Goal: Task Accomplishment & Management: Manage account settings

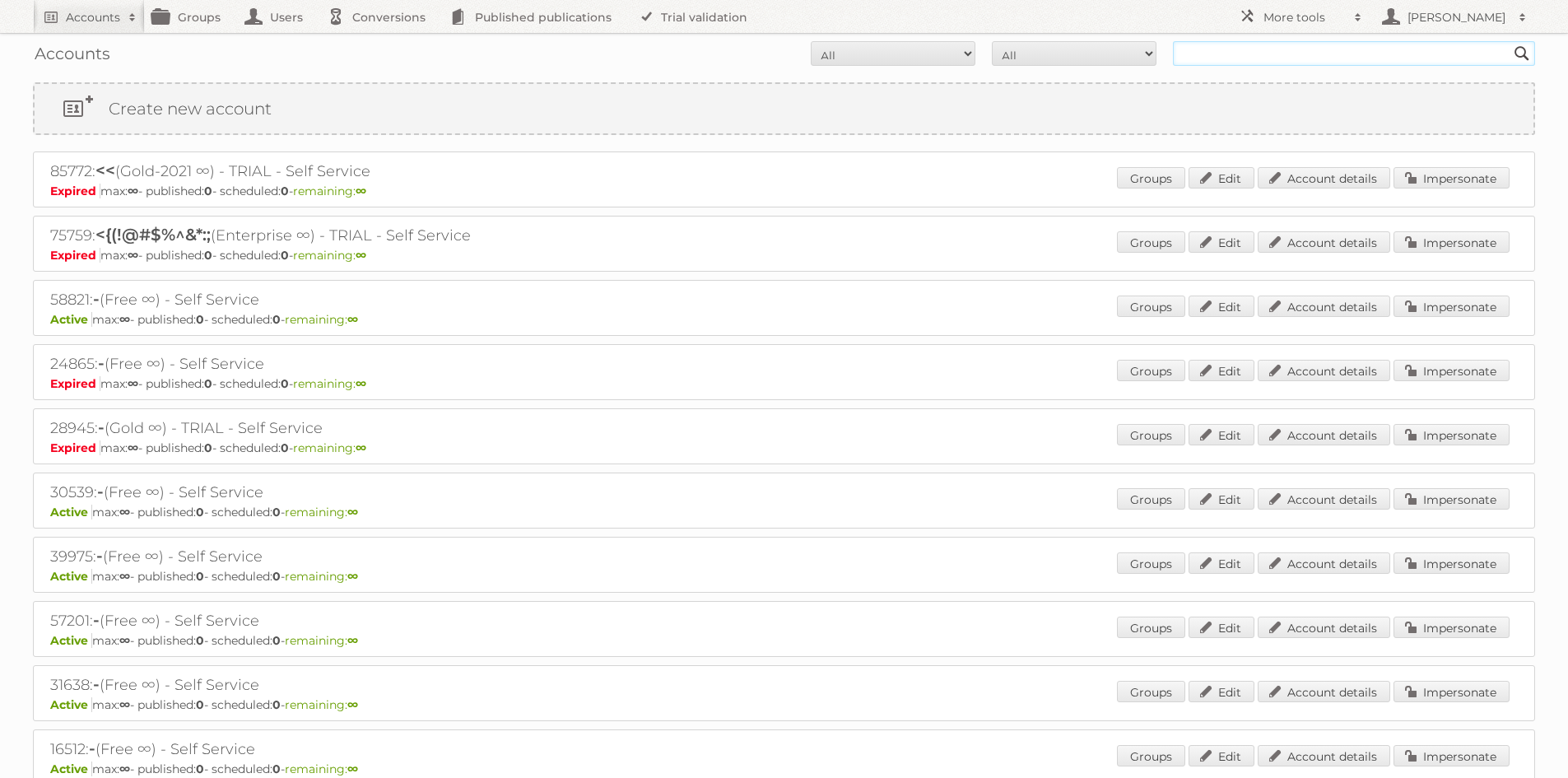
click at [1196, 50] on input "text" at bounding box center [1353, 53] width 362 height 25
type input "kwantum"
click at [1509, 41] on input "Search" at bounding box center [1521, 53] width 25 height 25
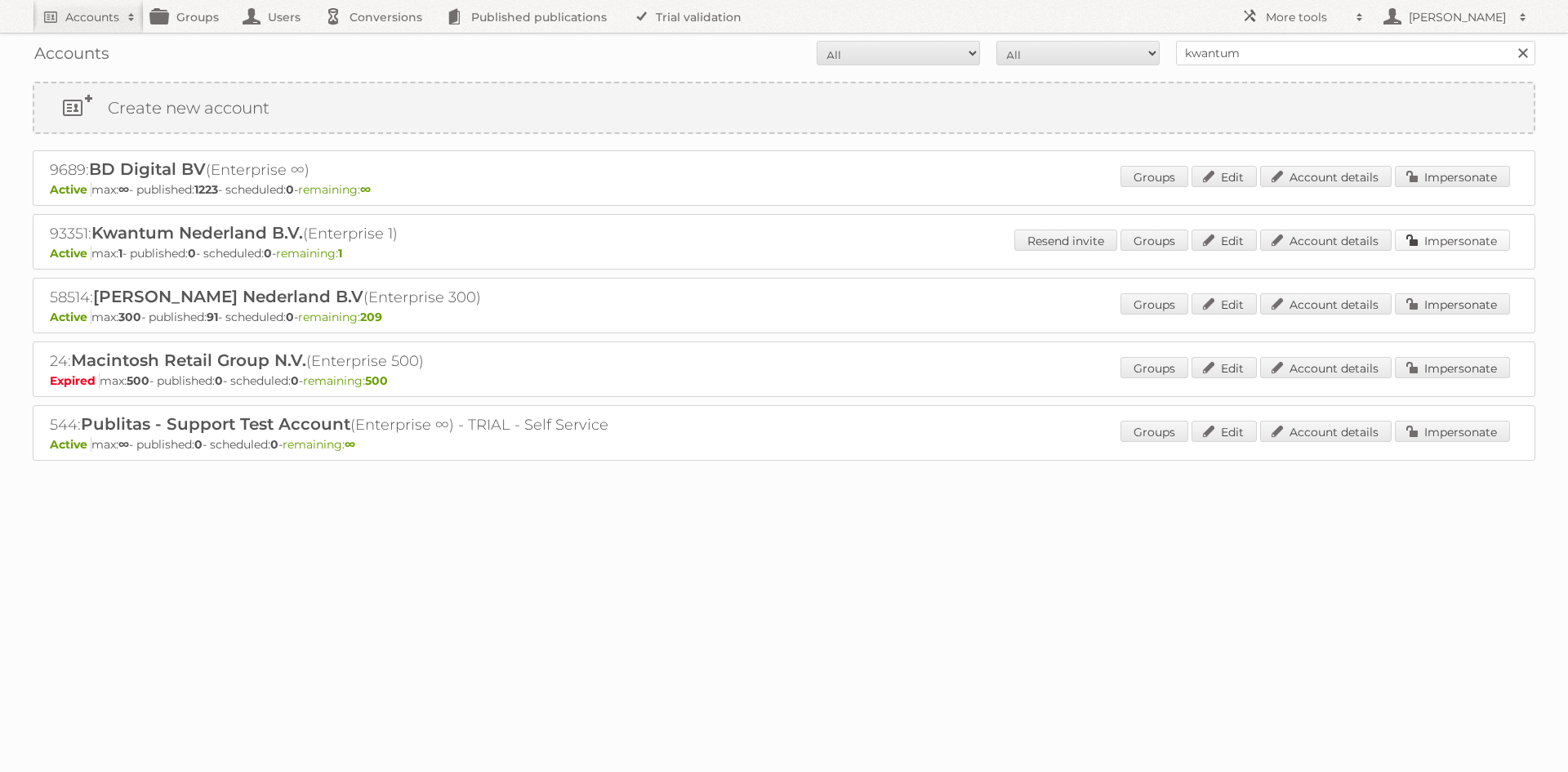
click at [1437, 233] on link "Impersonate" at bounding box center [1452, 240] width 115 height 21
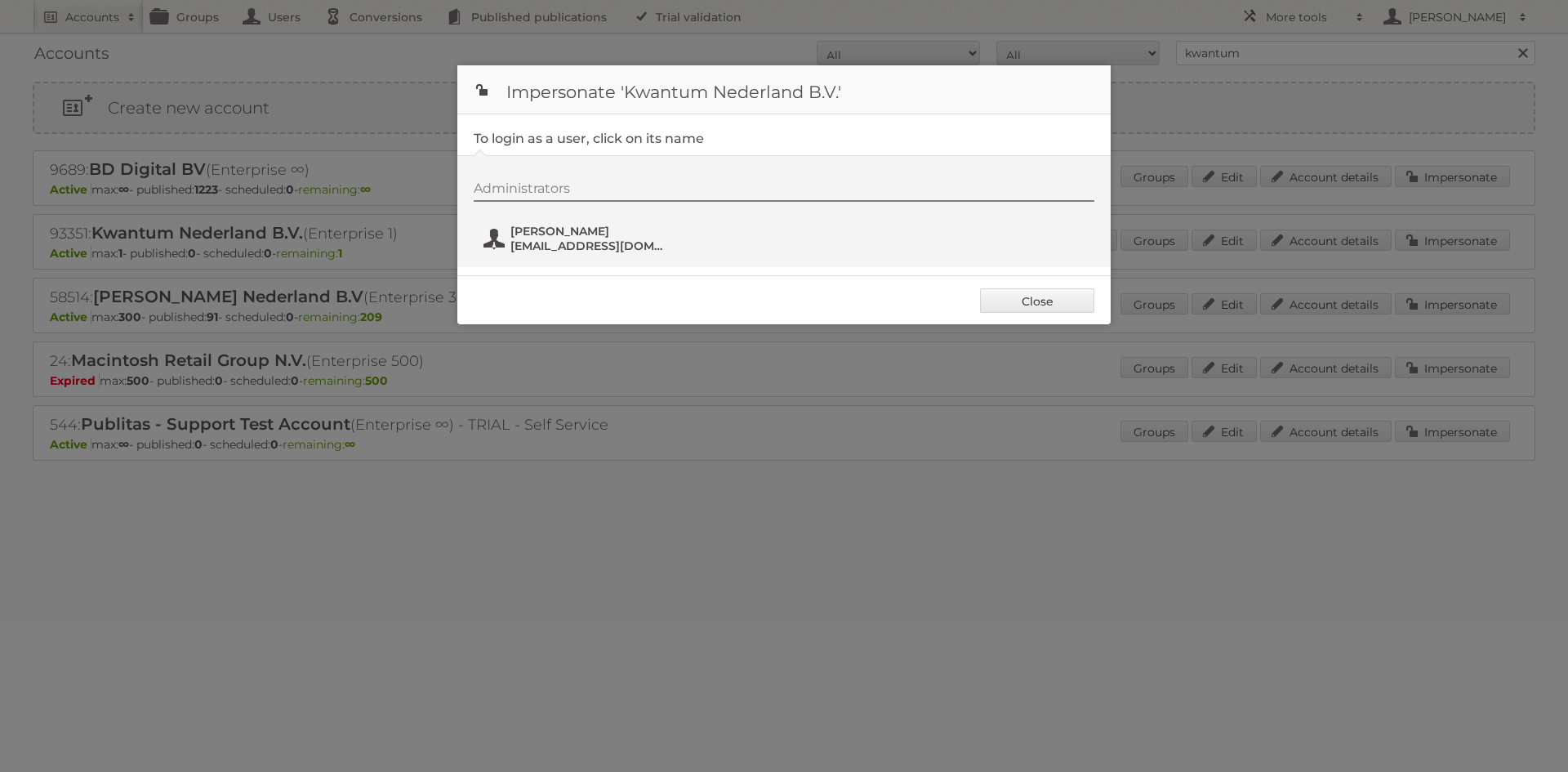
drag, startPoint x: 565, startPoint y: 253, endPoint x: 866, endPoint y: 282, distance: 302.4
click at [599, 278] on form "Impersonate 'Kwantum Nederland B.V.' To login as a user, click on its name Admi…" at bounding box center [784, 194] width 653 height 259
click at [1031, 292] on link "Close" at bounding box center [1036, 300] width 114 height 25
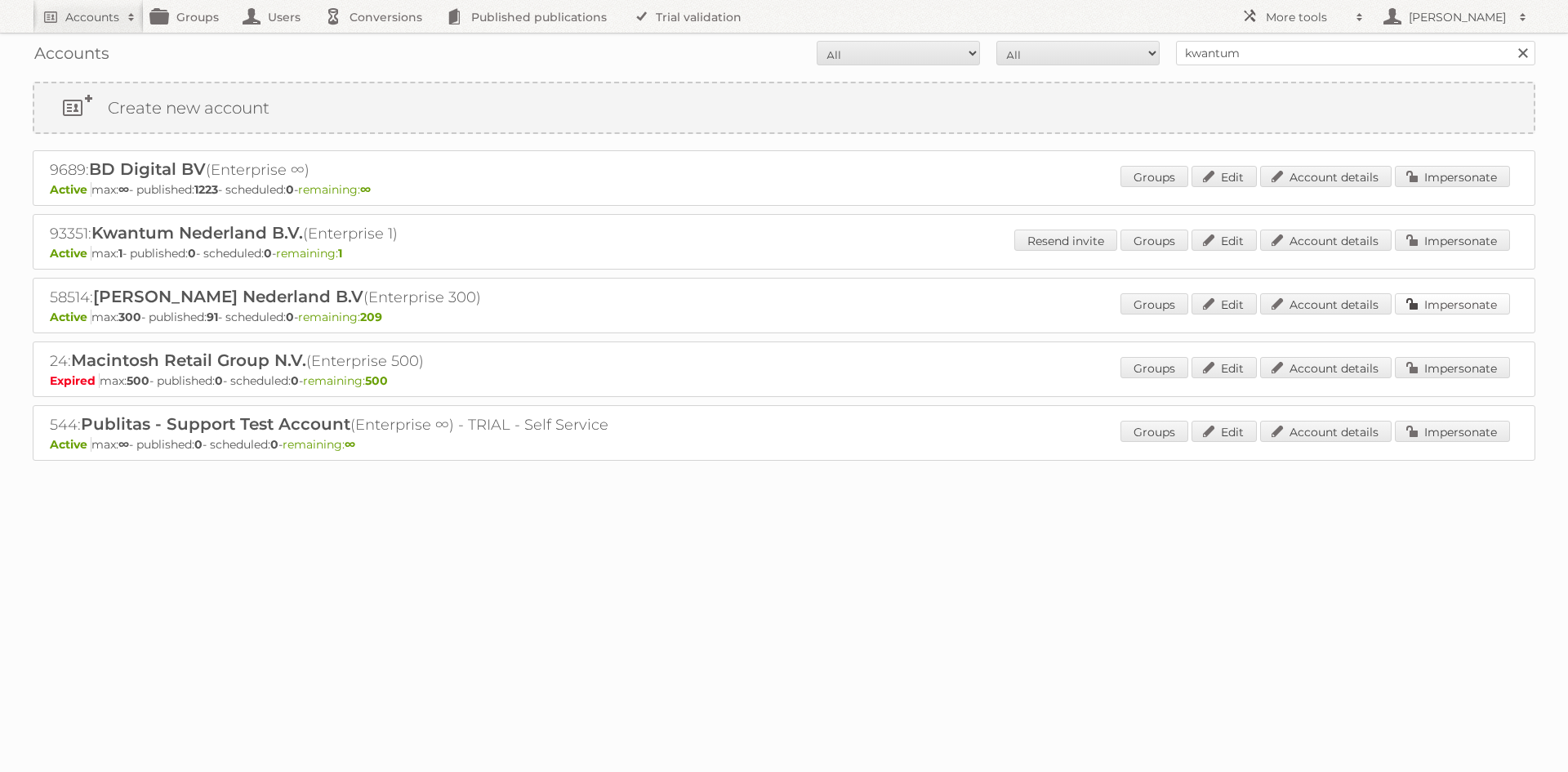
click at [1411, 305] on link "Impersonate" at bounding box center [1452, 304] width 115 height 21
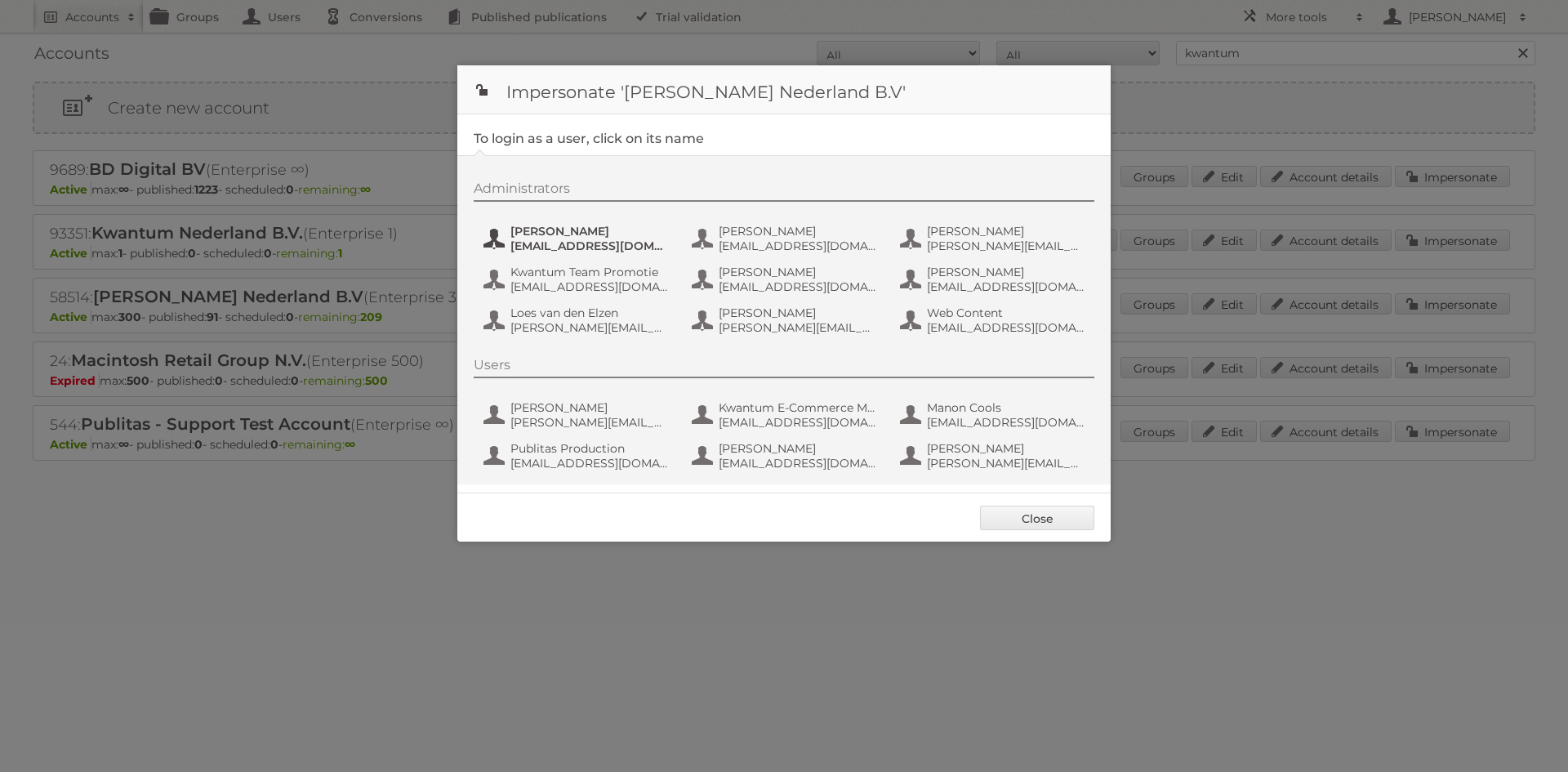
click at [548, 230] on span "[PERSON_NAME]" at bounding box center [589, 231] width 158 height 14
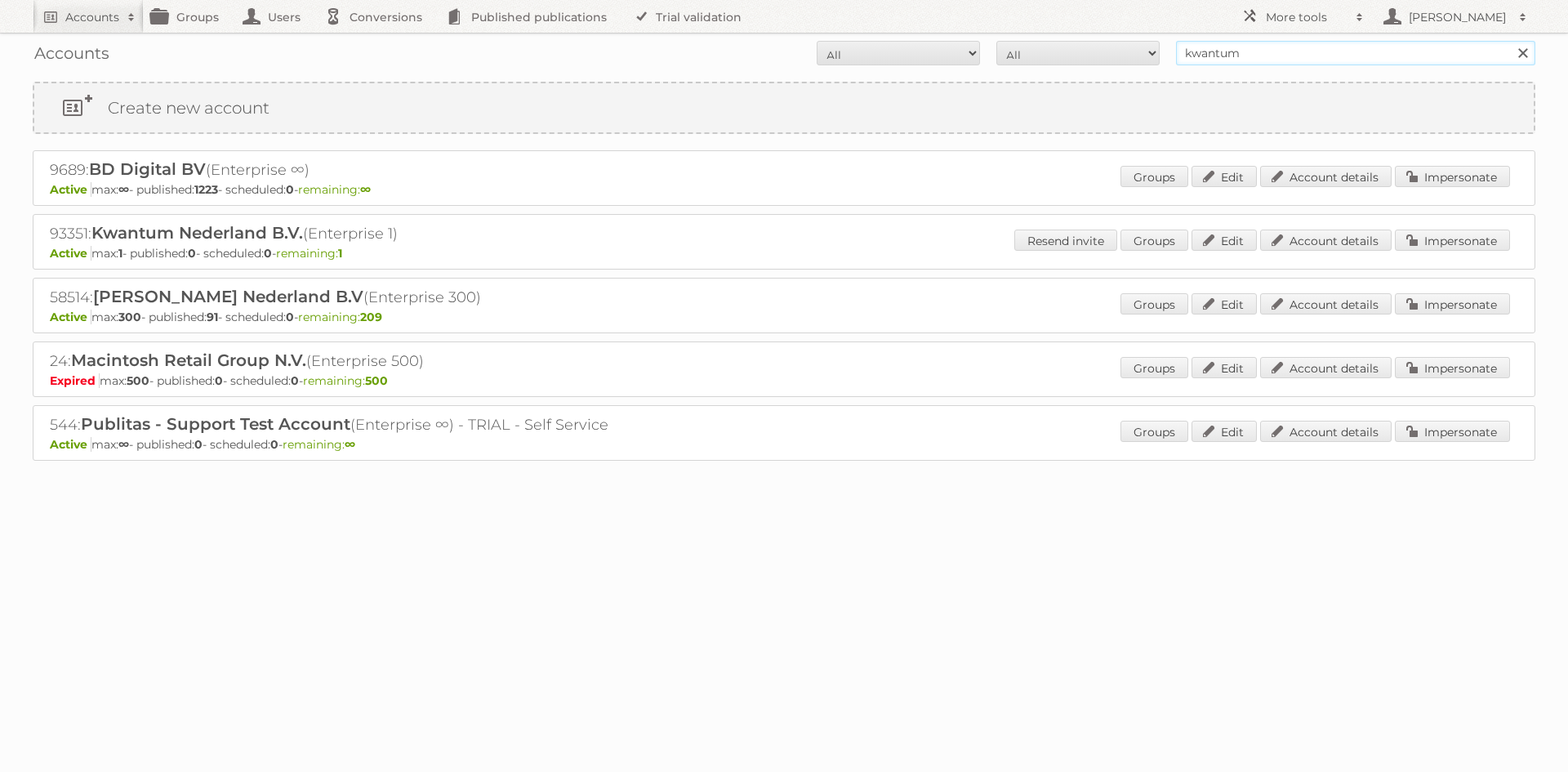
click at [1217, 52] on input "kwantum" at bounding box center [1355, 52] width 359 height 25
type input "l"
type input "scheuten"
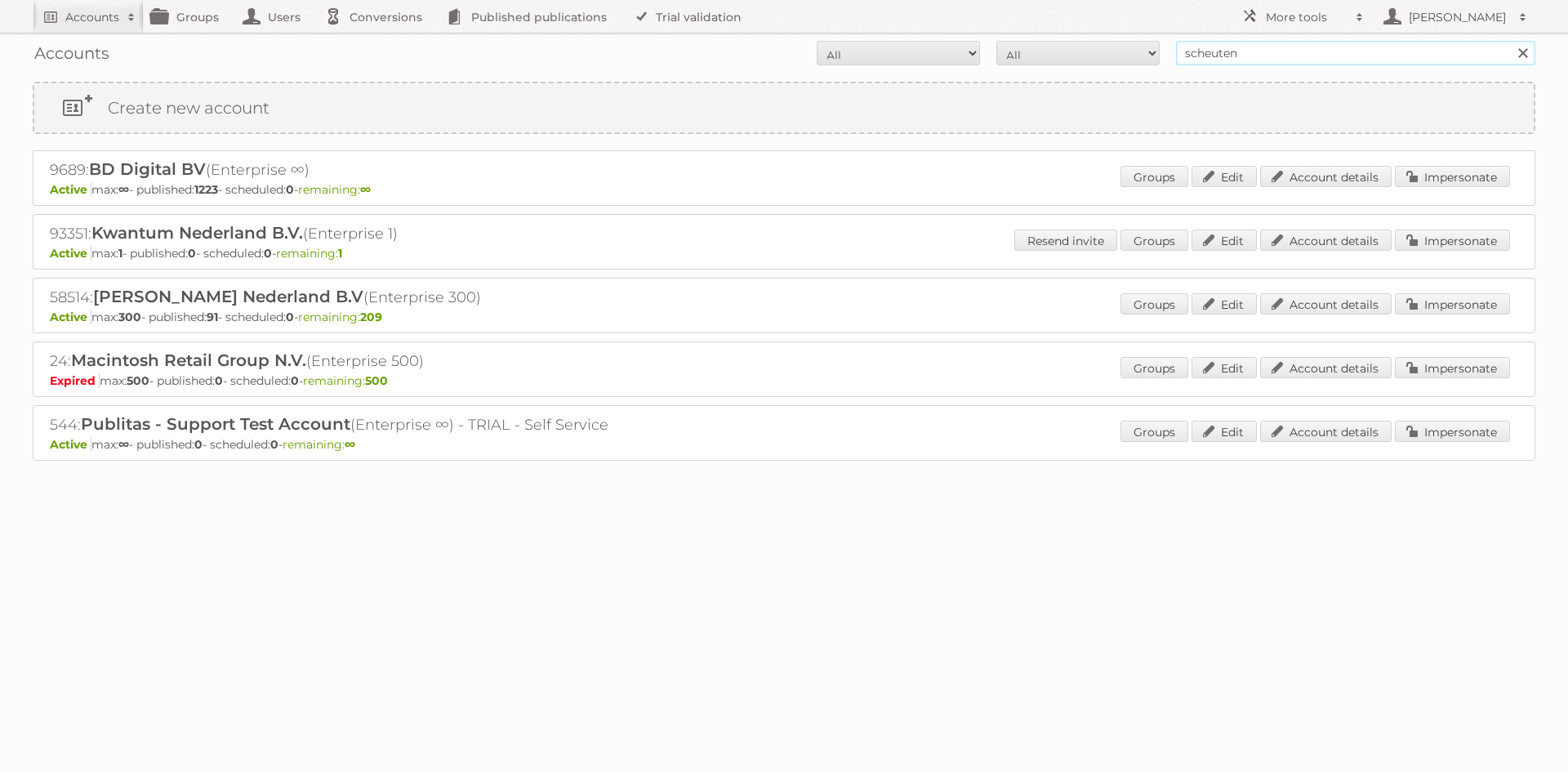
click at [1511, 41] on input "Search" at bounding box center [1522, 52] width 25 height 25
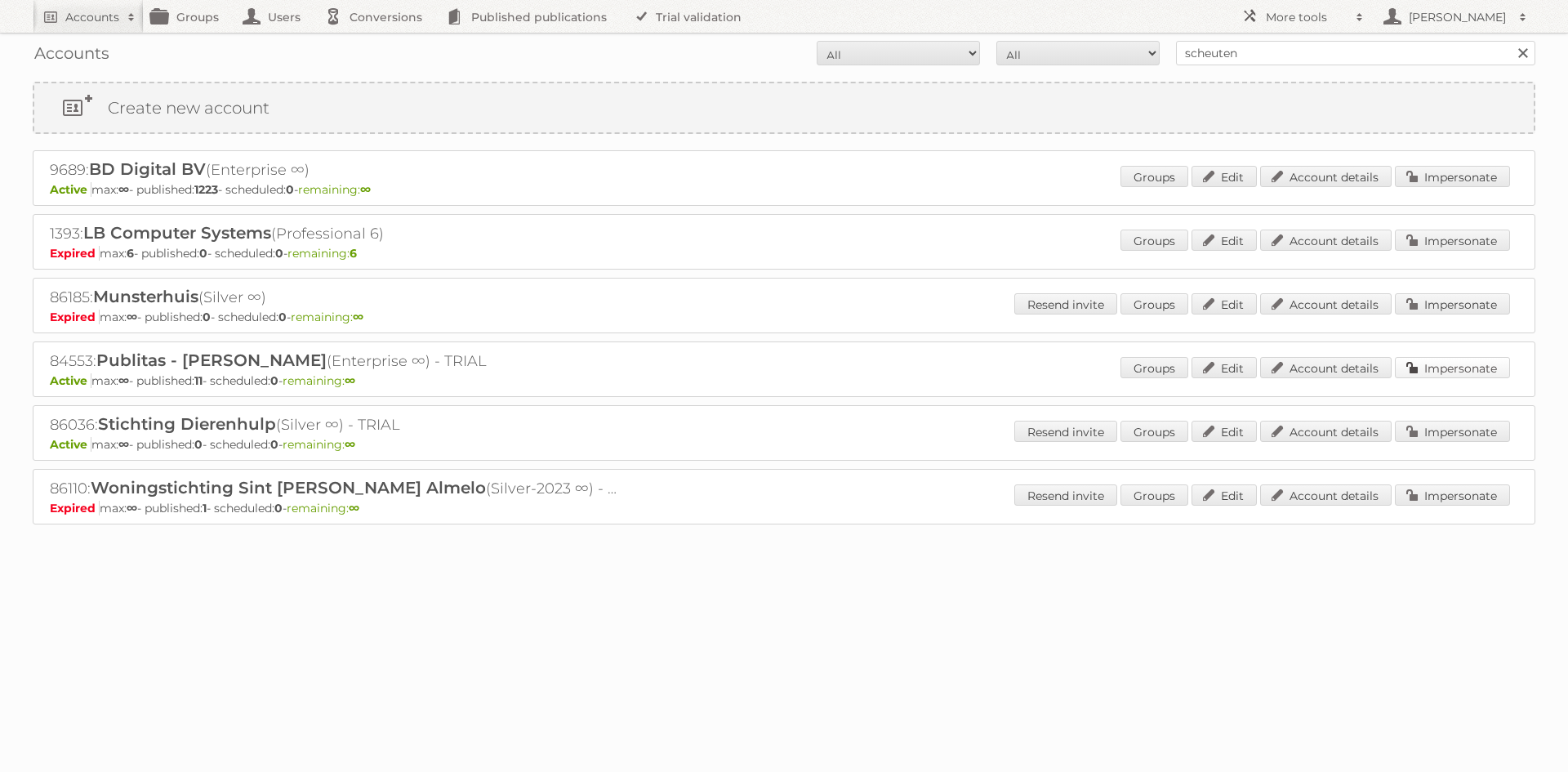
click at [1423, 375] on link "Impersonate" at bounding box center [1452, 367] width 115 height 21
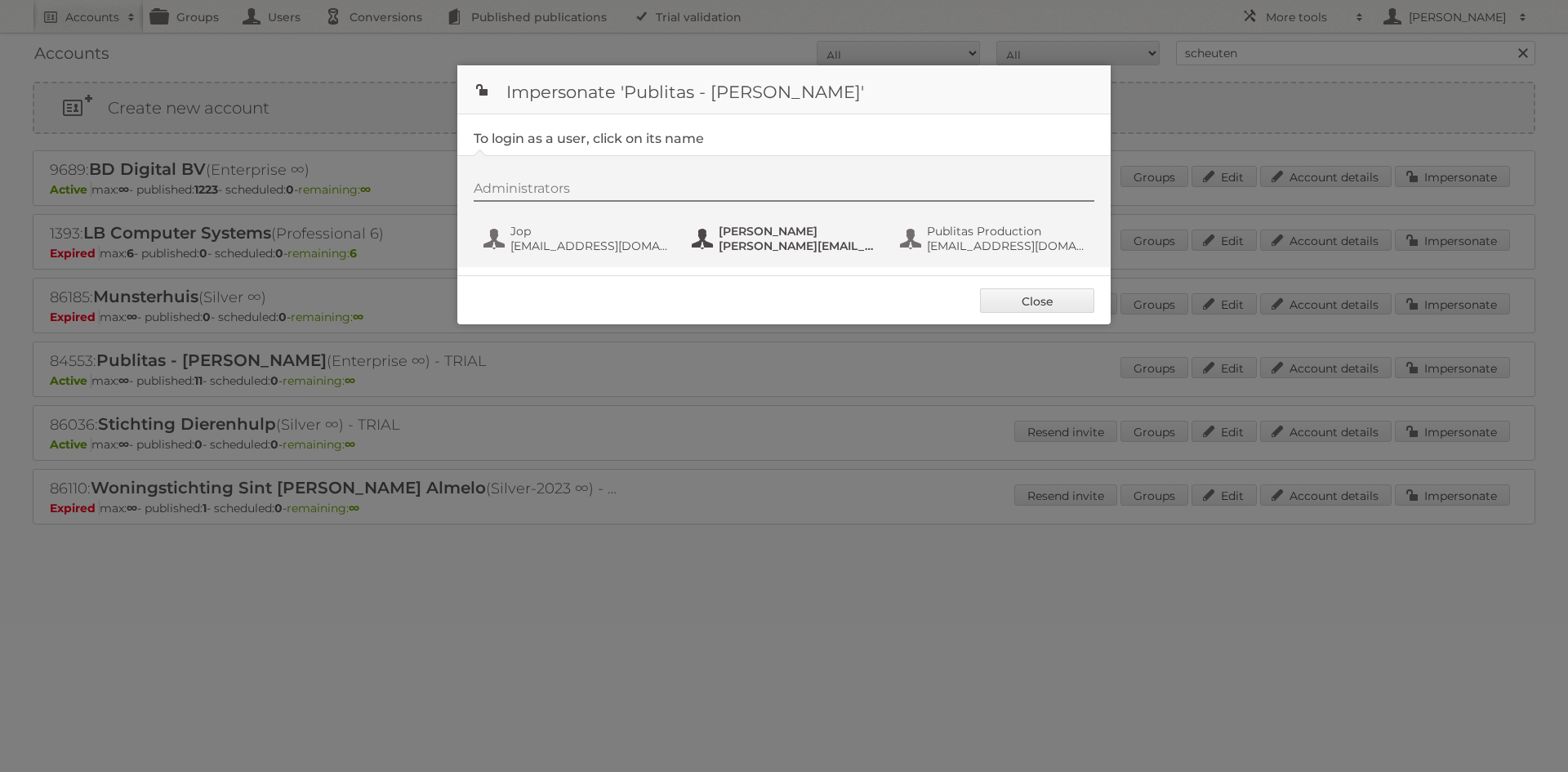
click at [820, 241] on span "lars@wepublish.com" at bounding box center [797, 245] width 158 height 14
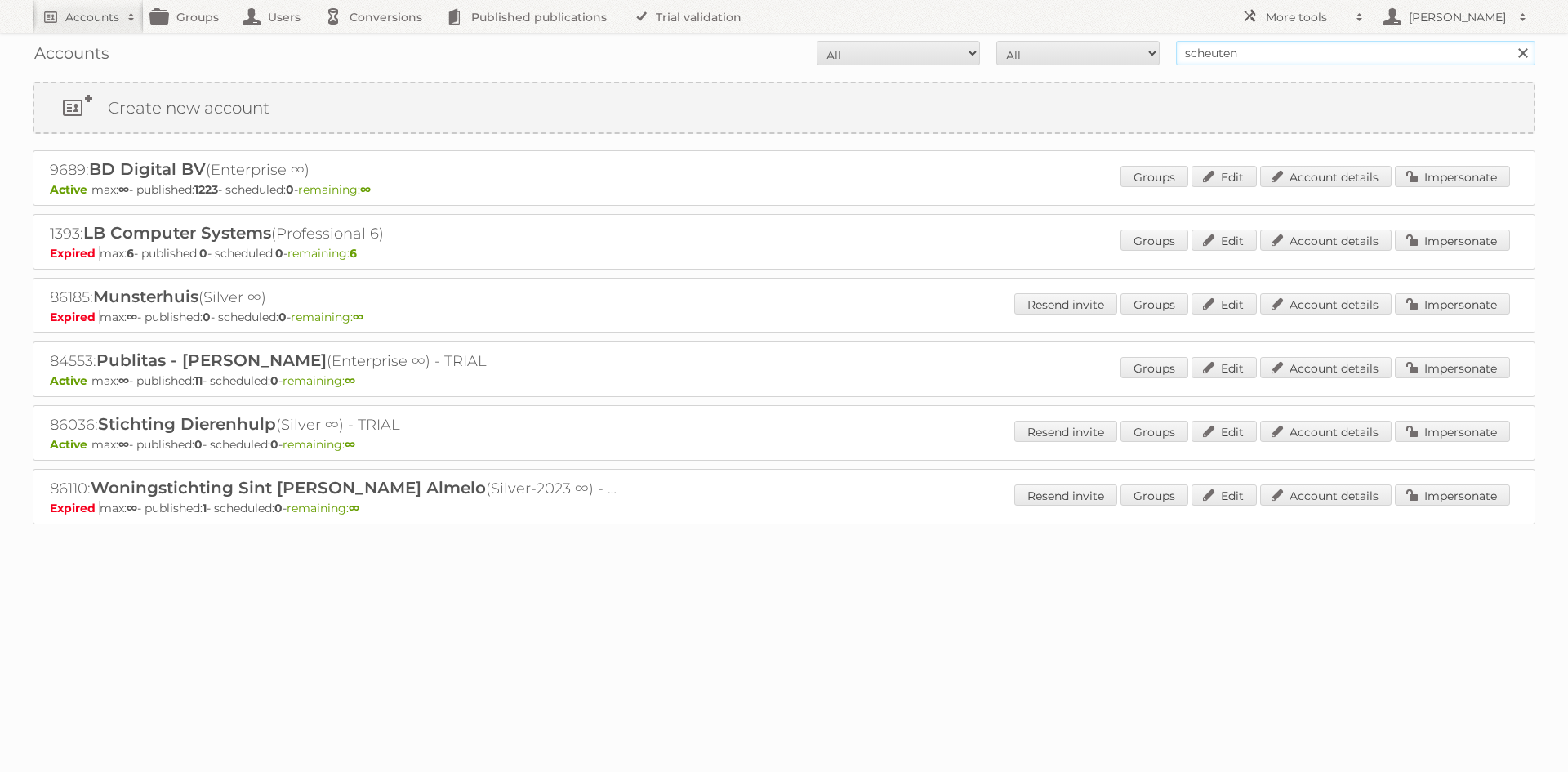
click at [1302, 47] on input "scheuten" at bounding box center [1355, 52] width 359 height 25
click at [1259, 53] on input "scheuten" at bounding box center [1355, 52] width 359 height 25
